Goal: Task Accomplishment & Management: Complete application form

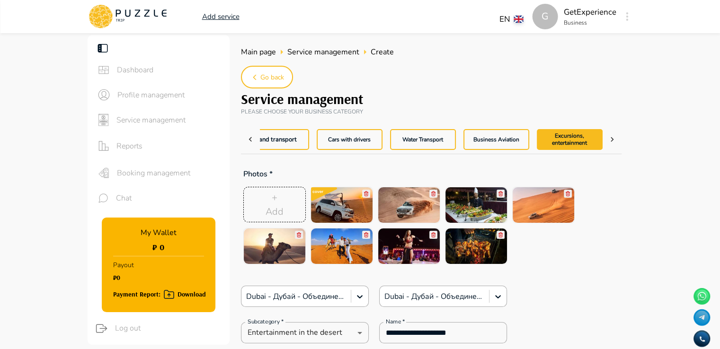
click at [170, 174] on span "Booking management" at bounding box center [169, 173] width 105 height 11
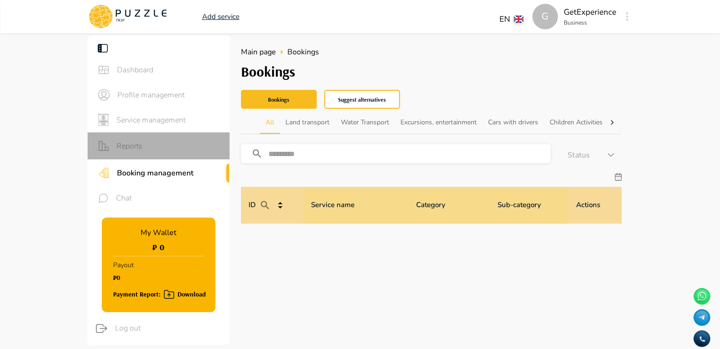
click at [134, 144] on span "Reports" at bounding box center [169, 146] width 106 height 11
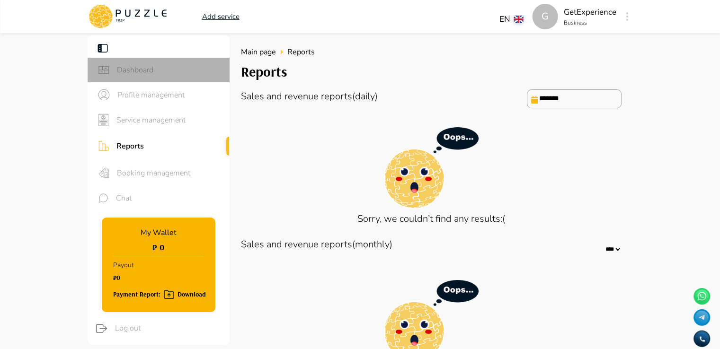
click at [136, 62] on div "Dashboard" at bounding box center [159, 70] width 142 height 25
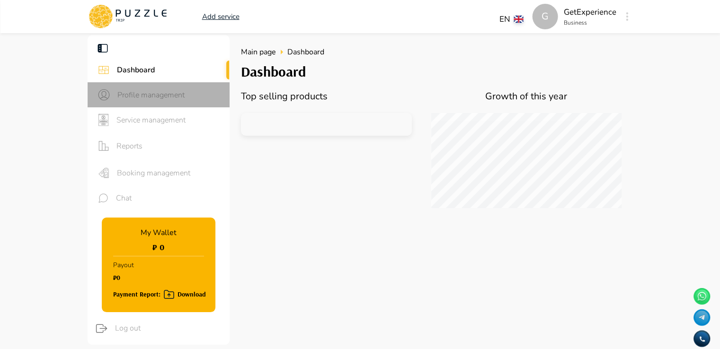
click at [133, 92] on span "Profile management" at bounding box center [169, 94] width 105 height 11
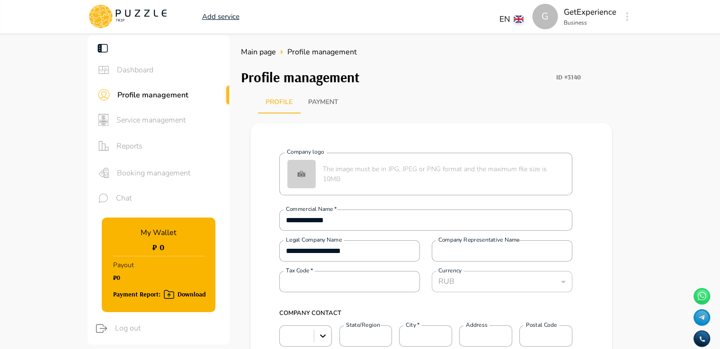
click at [132, 118] on span "Service management" at bounding box center [169, 120] width 106 height 11
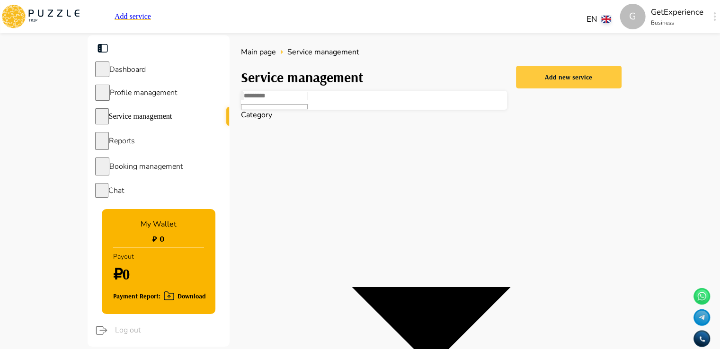
click at [566, 76] on div "Add new service" at bounding box center [568, 77] width 47 height 12
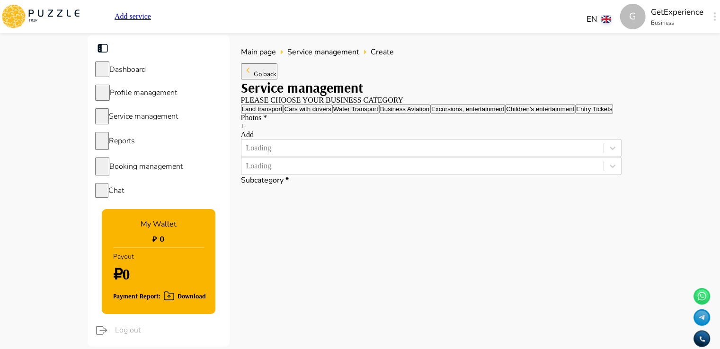
type textarea "*"
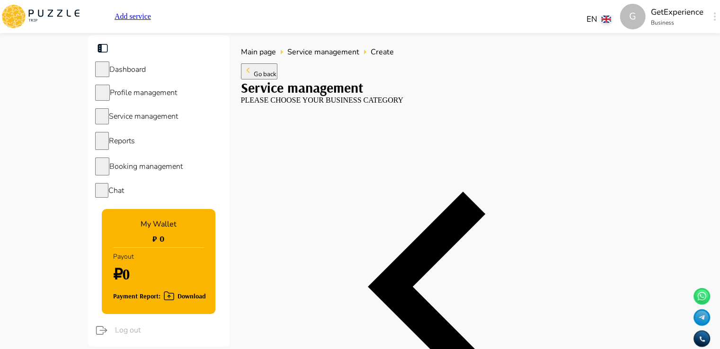
type textarea "*"
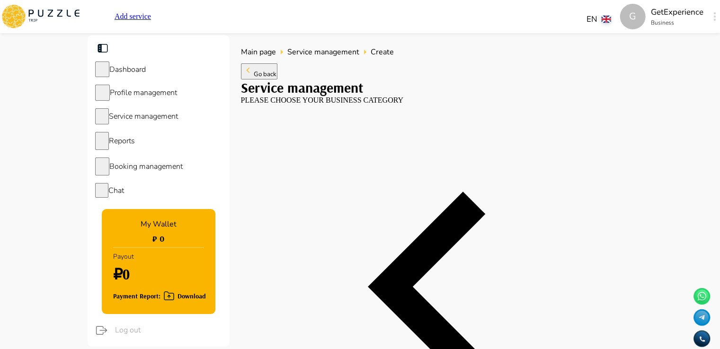
type textarea "*"
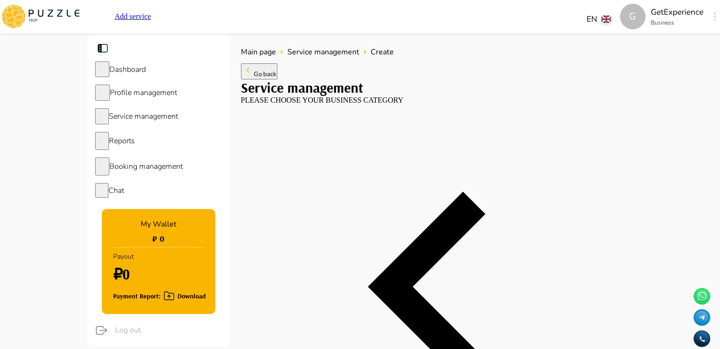
type textarea "*"
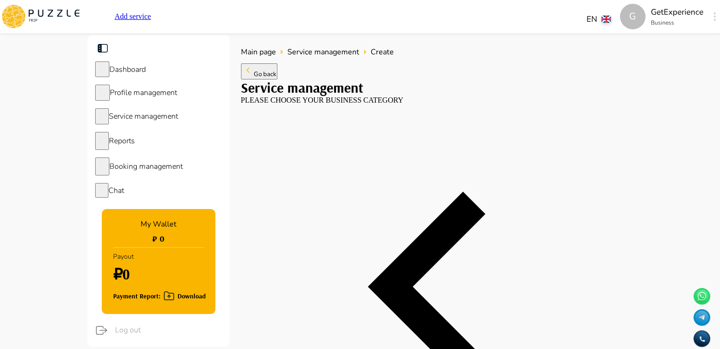
type textarea "*"
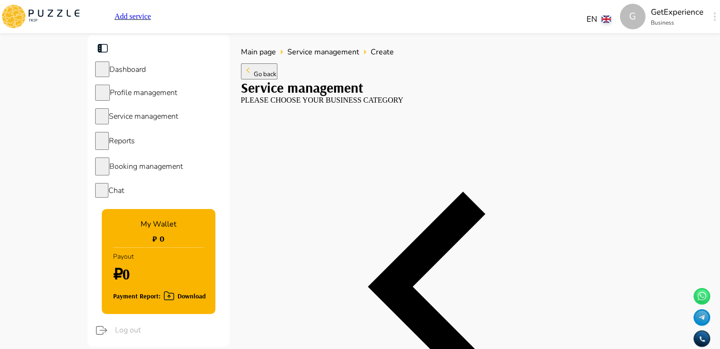
type textarea "*"
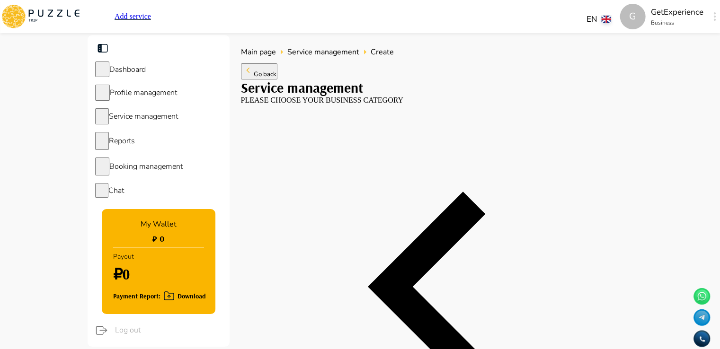
type textarea "*"
click at [129, 119] on span "Service management" at bounding box center [143, 116] width 69 height 10
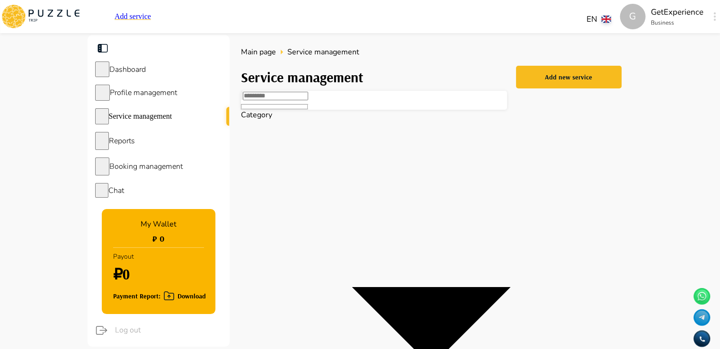
click at [308, 100] on input "text" at bounding box center [275, 96] width 65 height 9
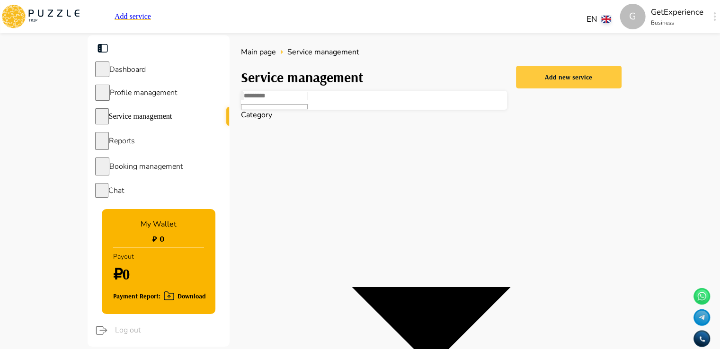
click at [539, 76] on button "Add new service" at bounding box center [569, 77] width 106 height 23
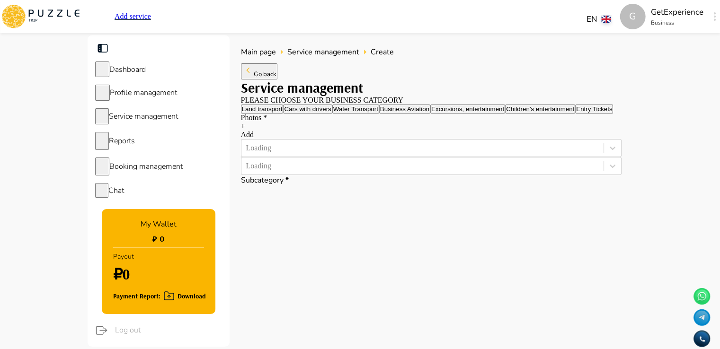
type textarea "*"
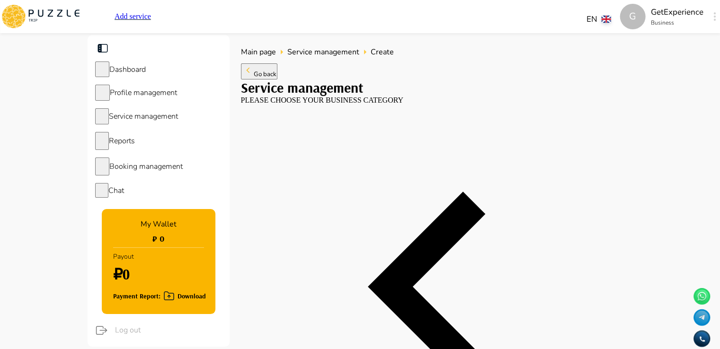
type textarea "*"
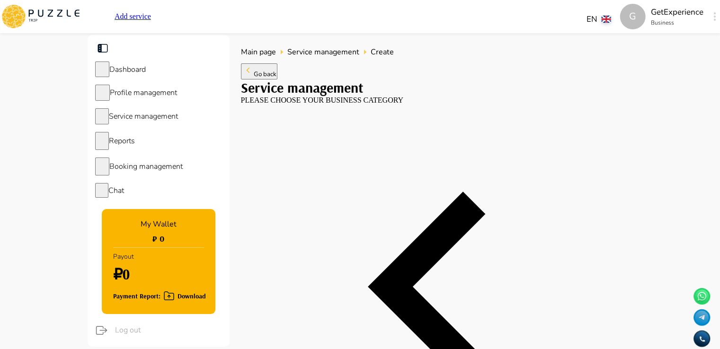
type textarea "*"
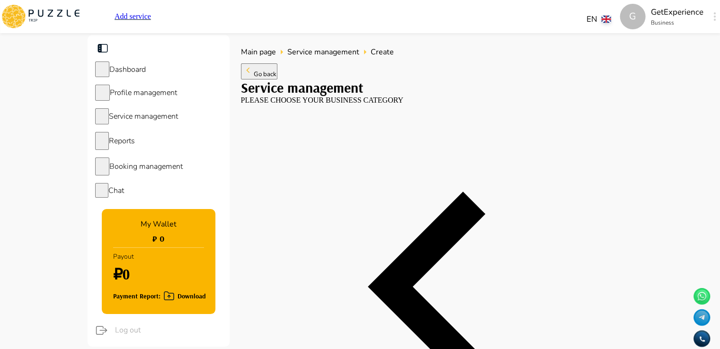
type textarea "*"
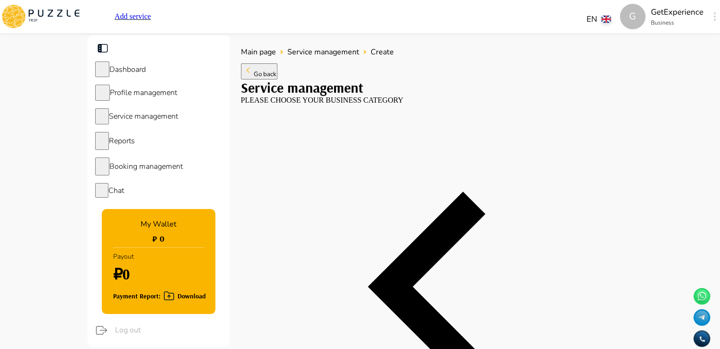
scroll to position [0, 167]
click at [253, 137] on icon at bounding box center [431, 295] width 381 height 381
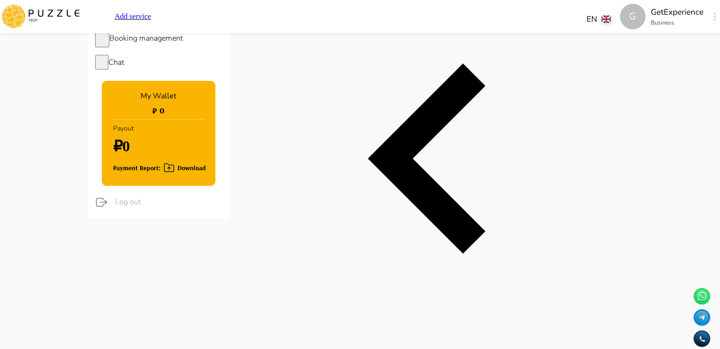
scroll to position [0, 0]
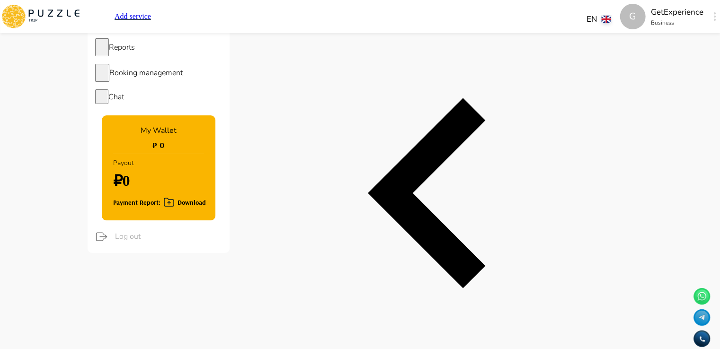
scroll to position [95, 0]
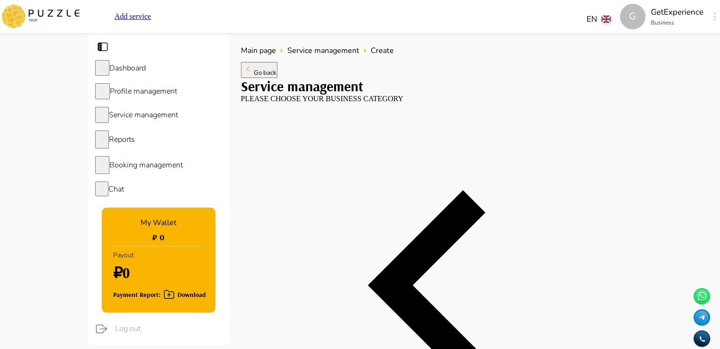
scroll to position [0, 0]
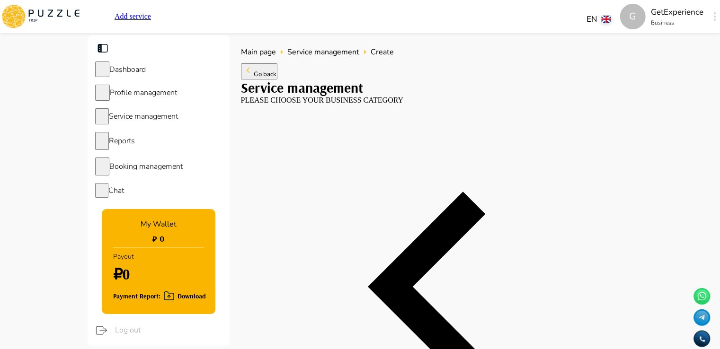
type textarea "*"
type input "*"
type textarea "*"
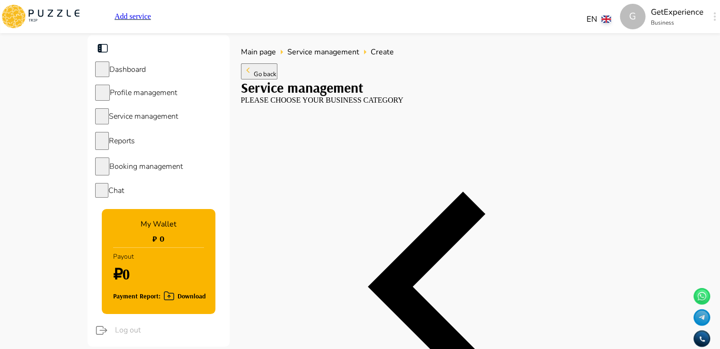
type input "*****"
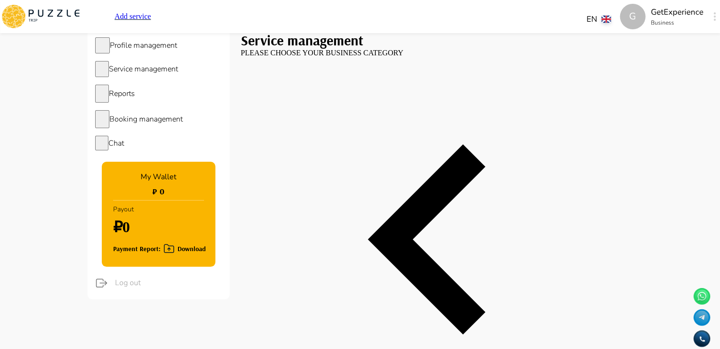
type textarea "*"
